Goal: Navigation & Orientation: Find specific page/section

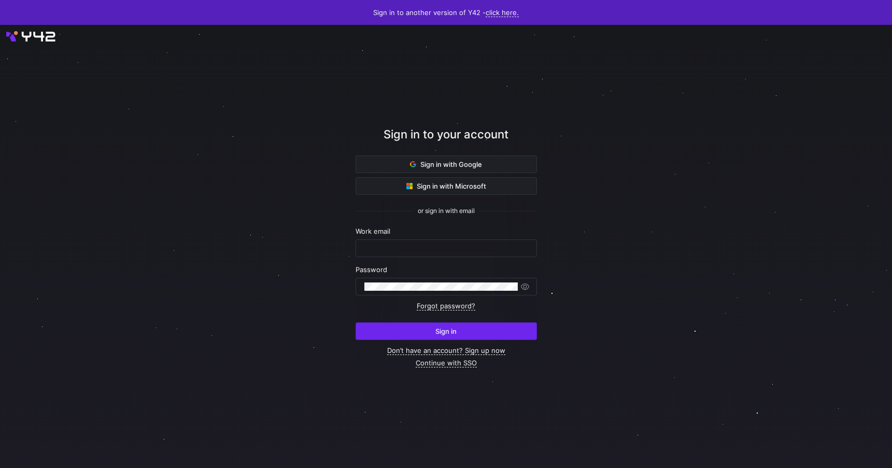
type input "[PERSON_NAME][EMAIL_ADDRESS][DOMAIN_NAME]"
click at [485, 332] on span "submit" at bounding box center [446, 331] width 180 height 17
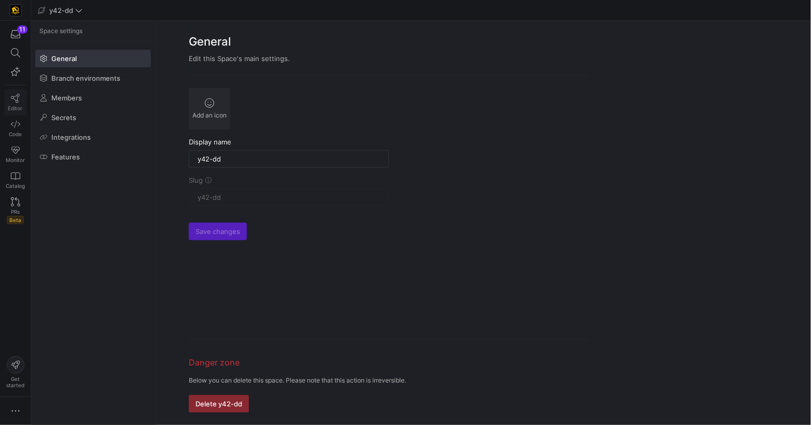
click at [18, 96] on icon at bounding box center [15, 98] width 9 height 9
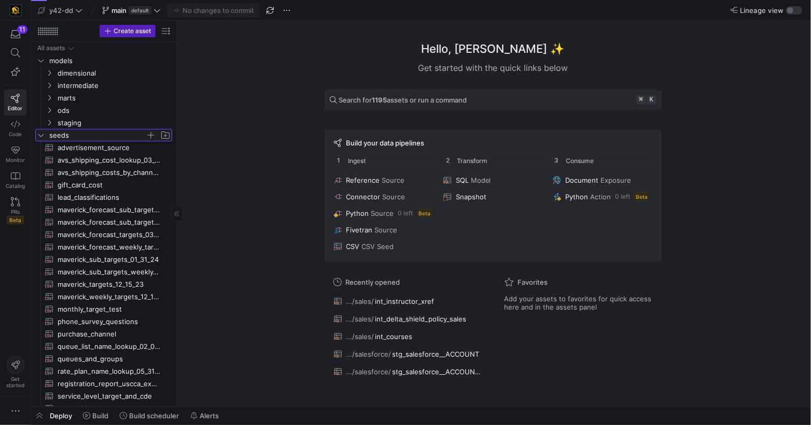
click at [41, 136] on icon "Press SPACE to select this row." at bounding box center [40, 135] width 7 height 6
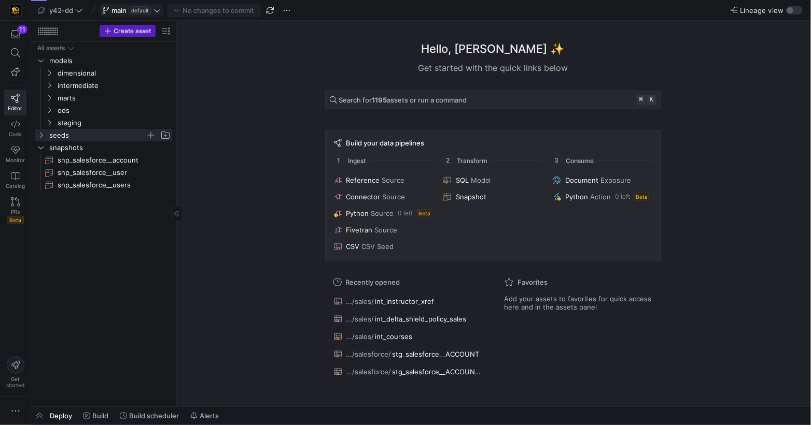
click at [150, 14] on div "main default" at bounding box center [131, 10] width 40 height 8
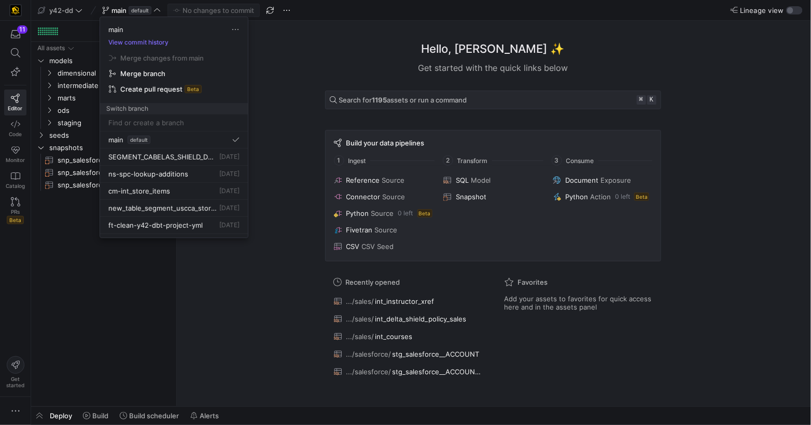
click at [714, 322] on div at bounding box center [405, 212] width 811 height 425
